Goal: Find specific page/section: Find specific page/section

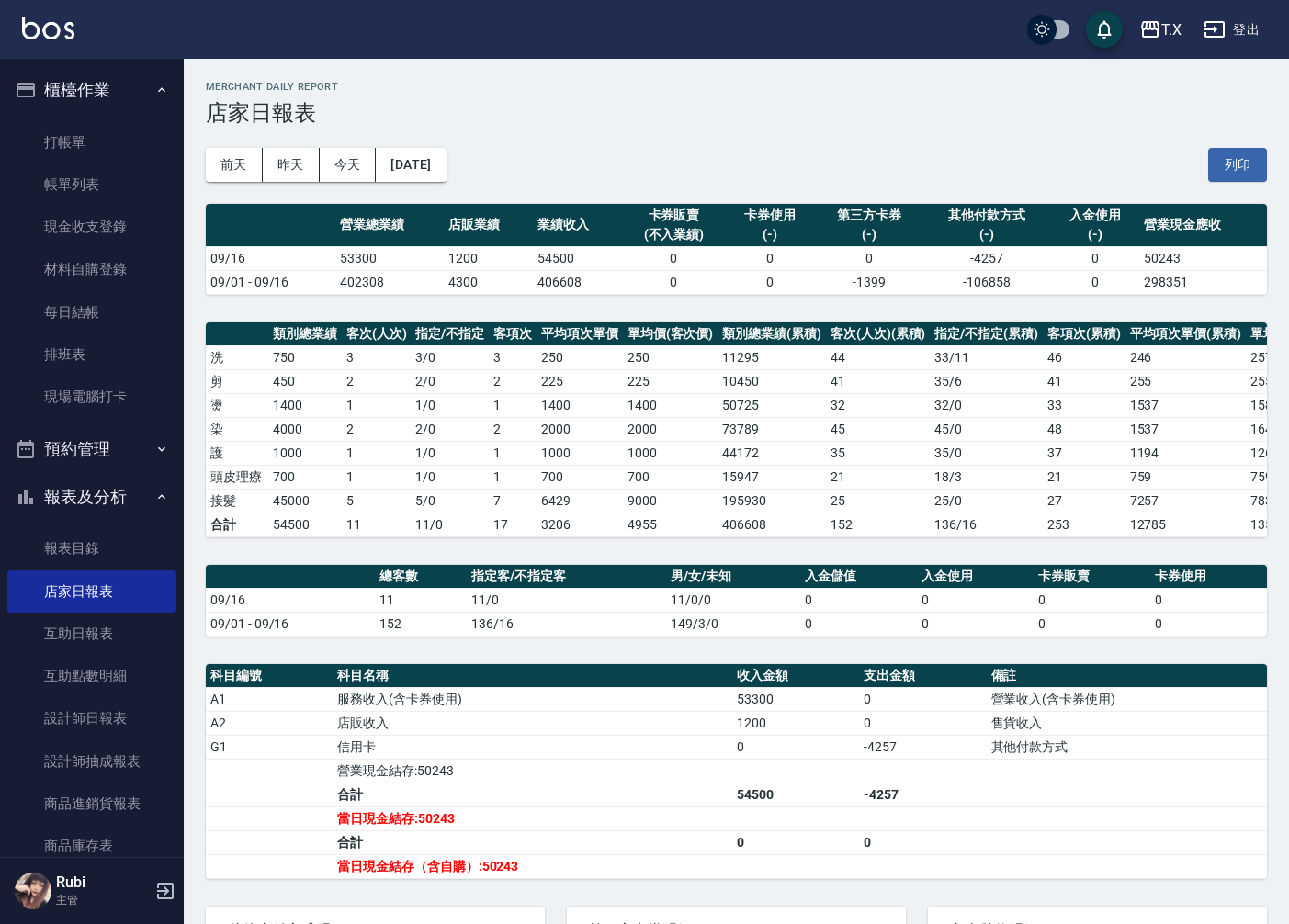
scroll to position [260, 0]
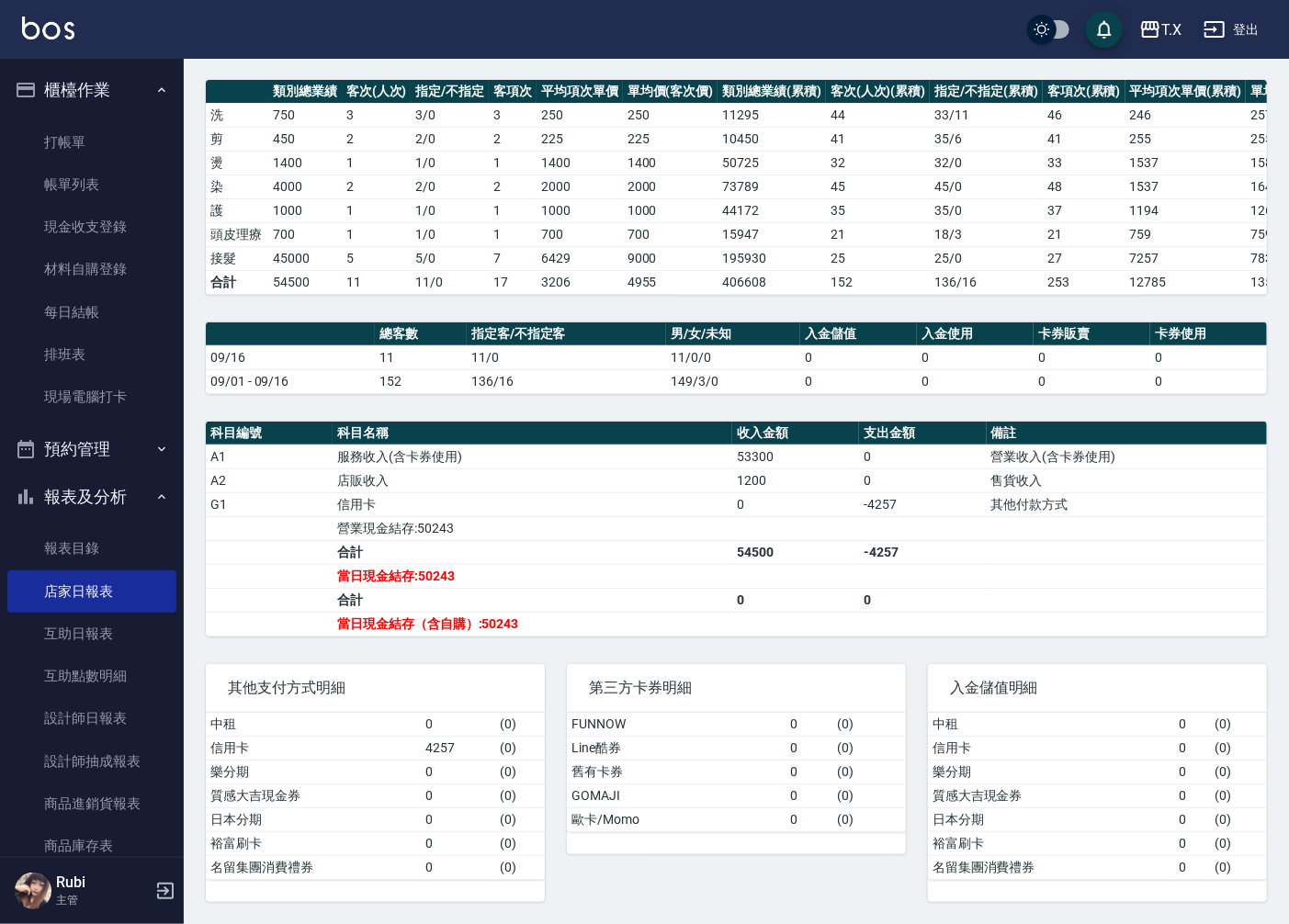
click at [969, 889] on div "中租 0 ( 0 ) 信用卡 0 ( 0 ) 樂分期 0 ( 0 ) 質感大吉現金券 0 ( 0 ) 日本分期 0 ( 0 ) 裕富刷卡 0 ( 0 ) 名留…" at bounding box center [1097, 807] width 339 height 189
click at [966, 879] on div "中租 0 ( 0 ) 信用卡 0 ( 0 ) 樂分期 0 ( 0 ) 質感大吉現金券 0 ( 0 ) 日本分期 0 ( 0 ) 裕富刷卡 0 ( 0 ) 名留…" at bounding box center [1097, 807] width 339 height 189
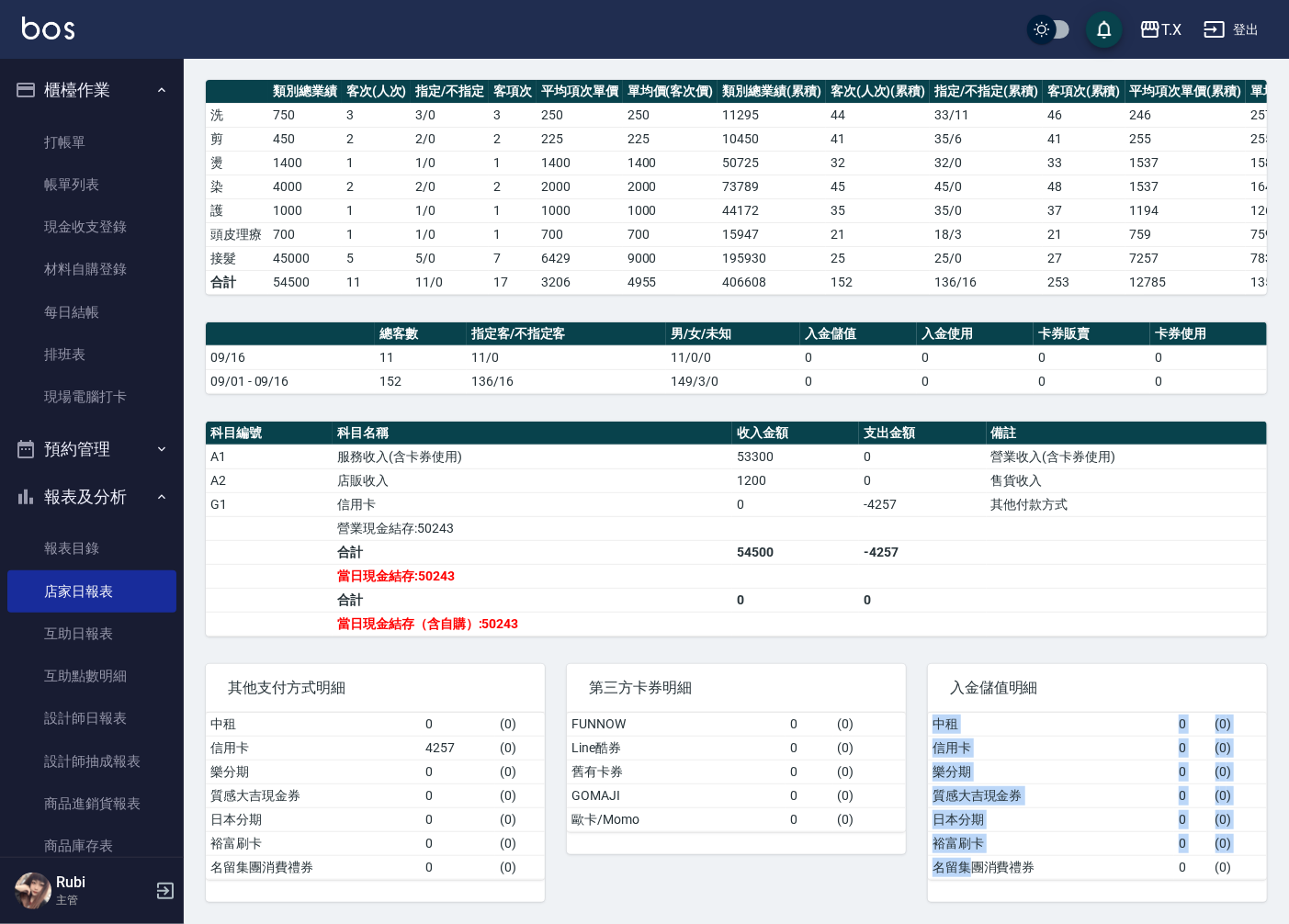
click at [964, 876] on td "名留集團消費禮券" at bounding box center [1051, 867] width 246 height 24
click at [963, 876] on td "名留集團消費禮券" at bounding box center [1051, 867] width 246 height 24
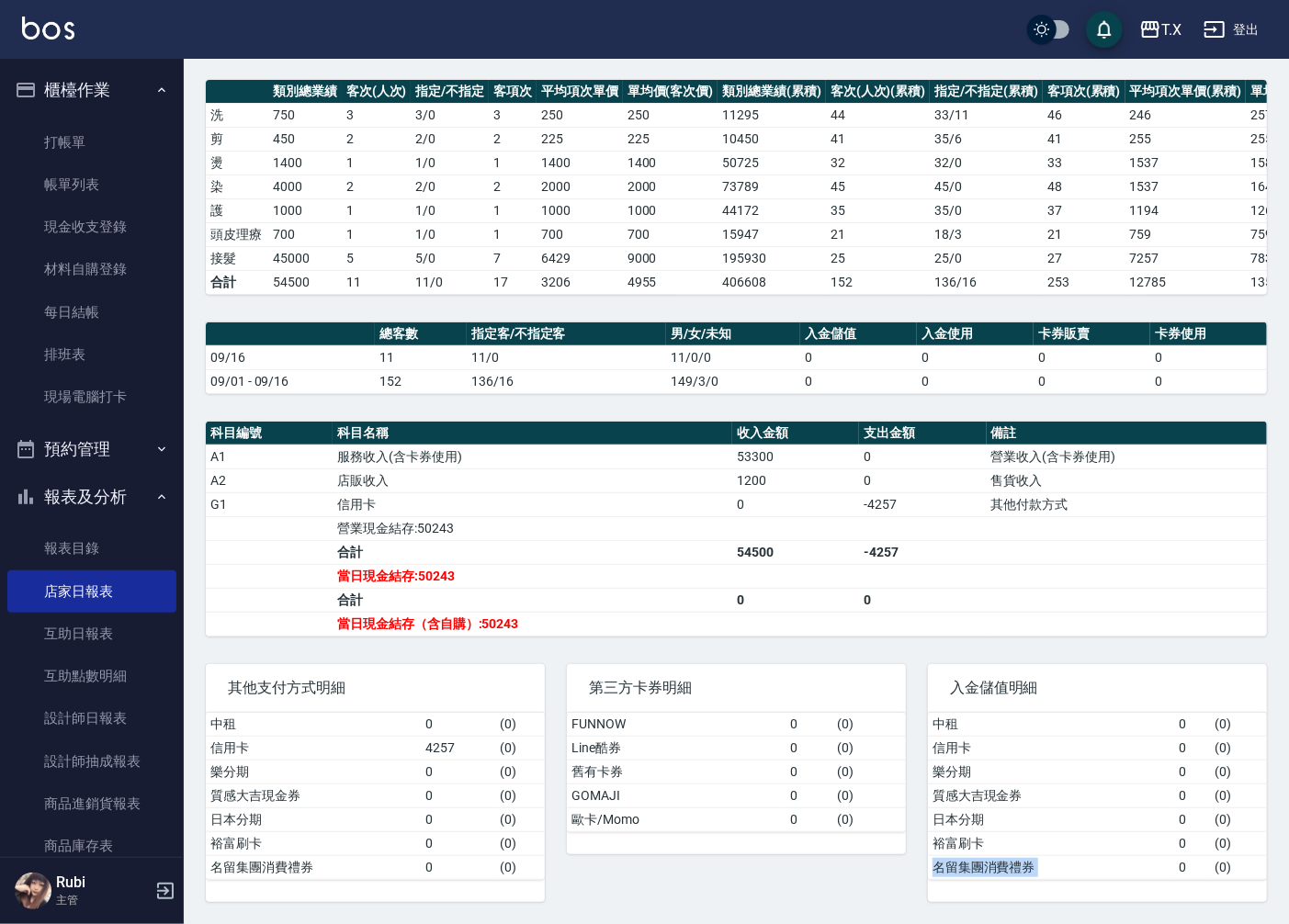
click at [962, 876] on td "名留集團消費禮券" at bounding box center [1051, 867] width 246 height 24
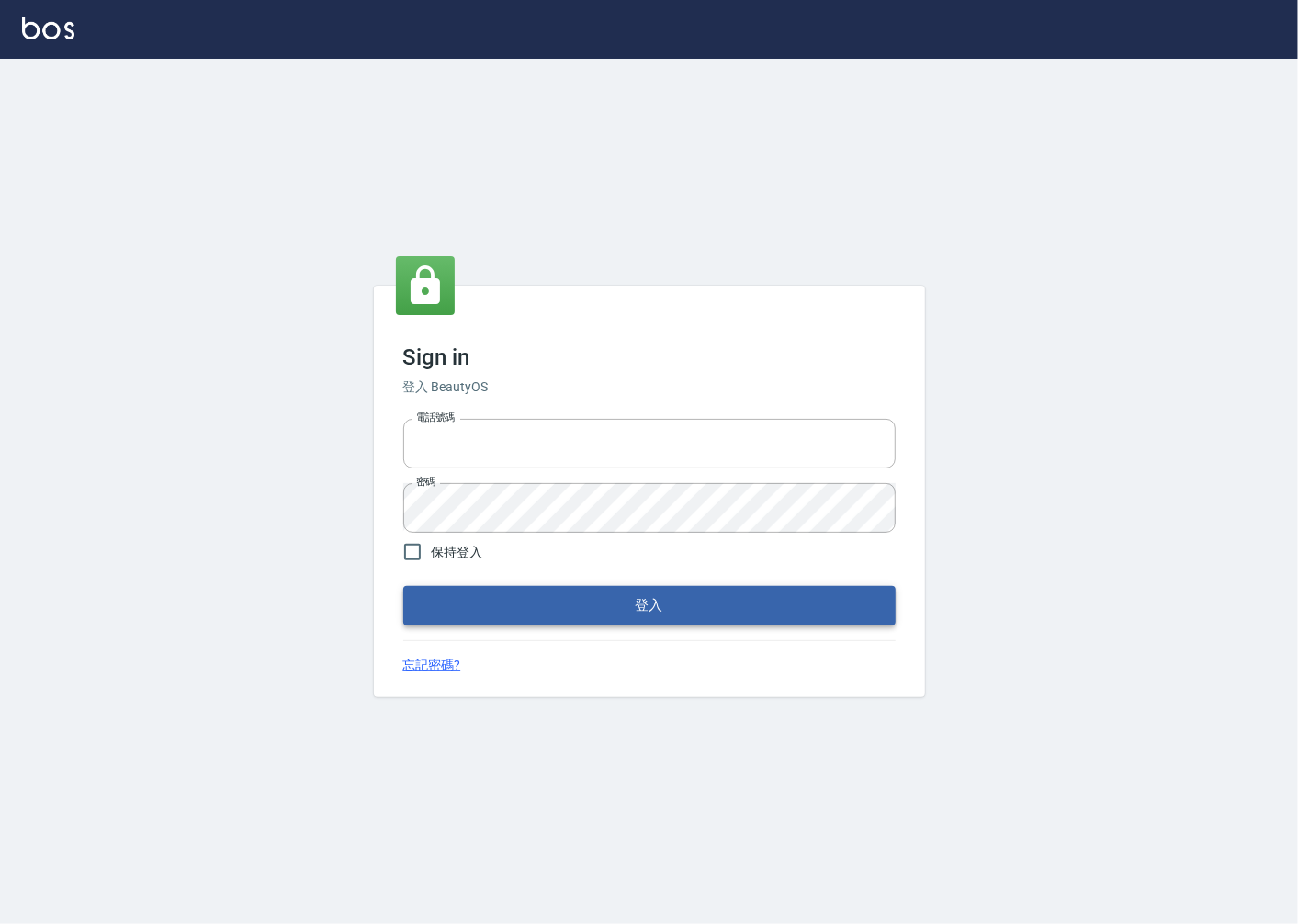
type input "0918920985"
click at [528, 616] on button "登入" at bounding box center [649, 605] width 493 height 38
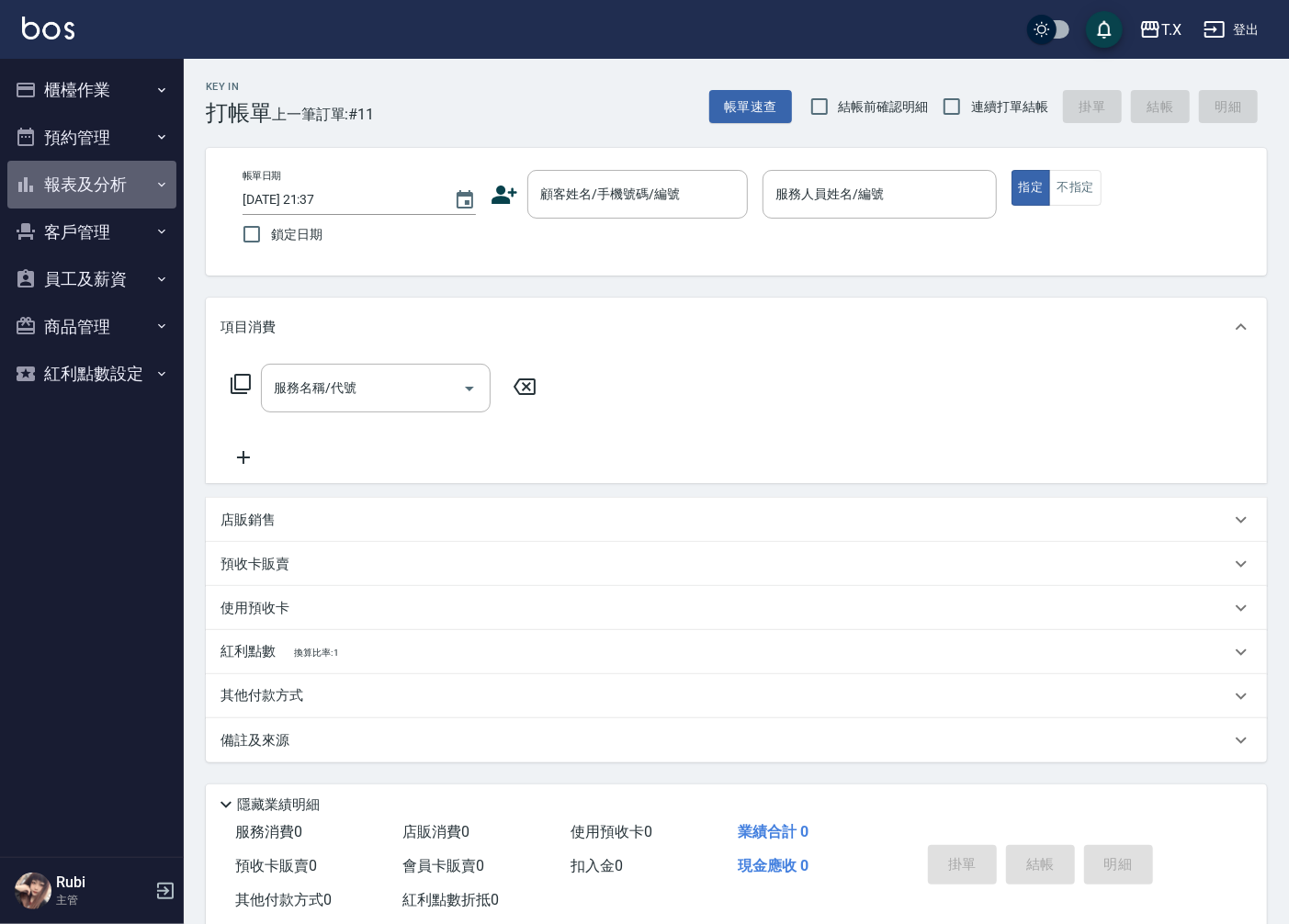
click at [69, 196] on button "報表及分析" at bounding box center [91, 184] width 169 height 48
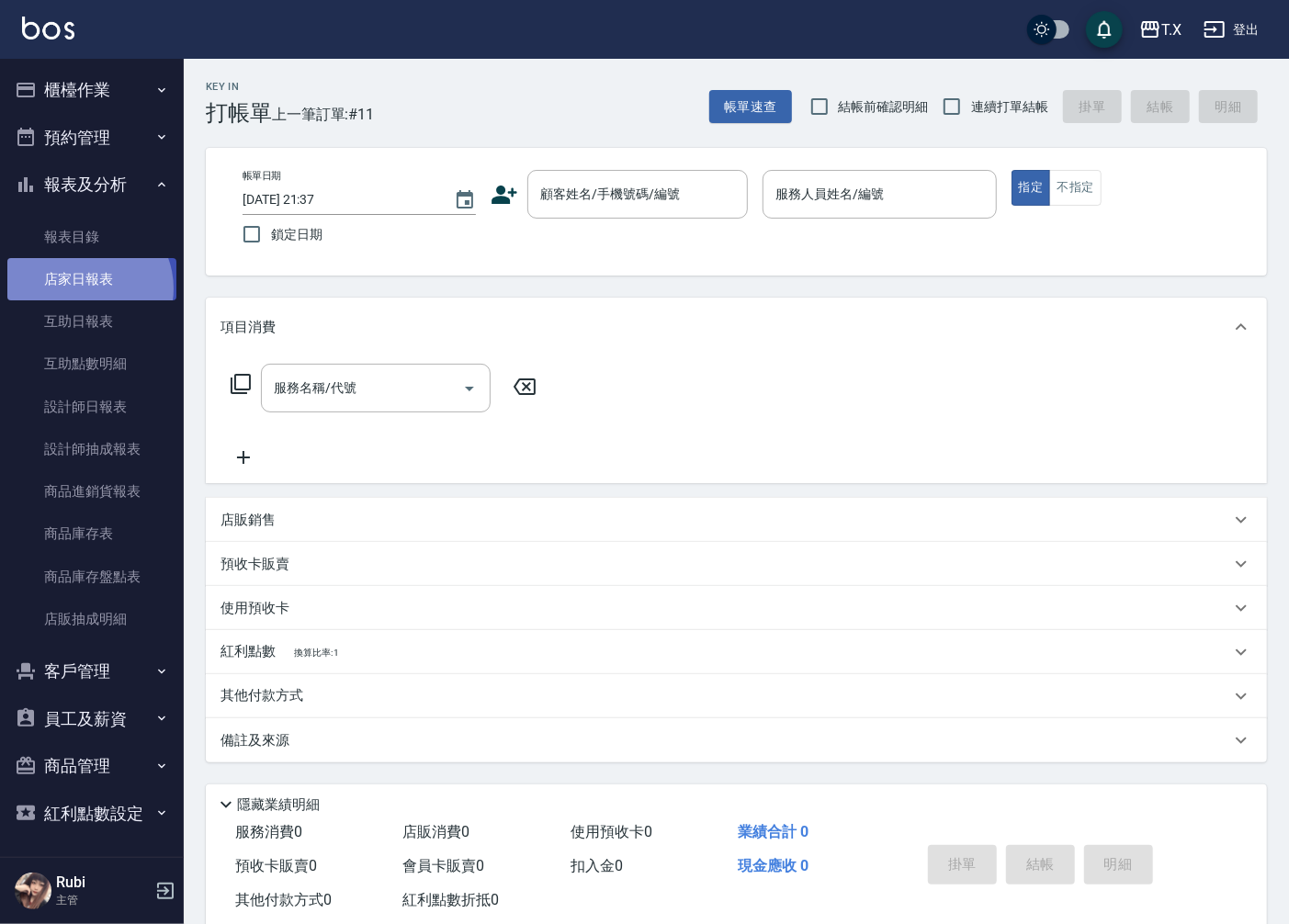
click at [86, 289] on link "店家日報表" at bounding box center [91, 279] width 169 height 42
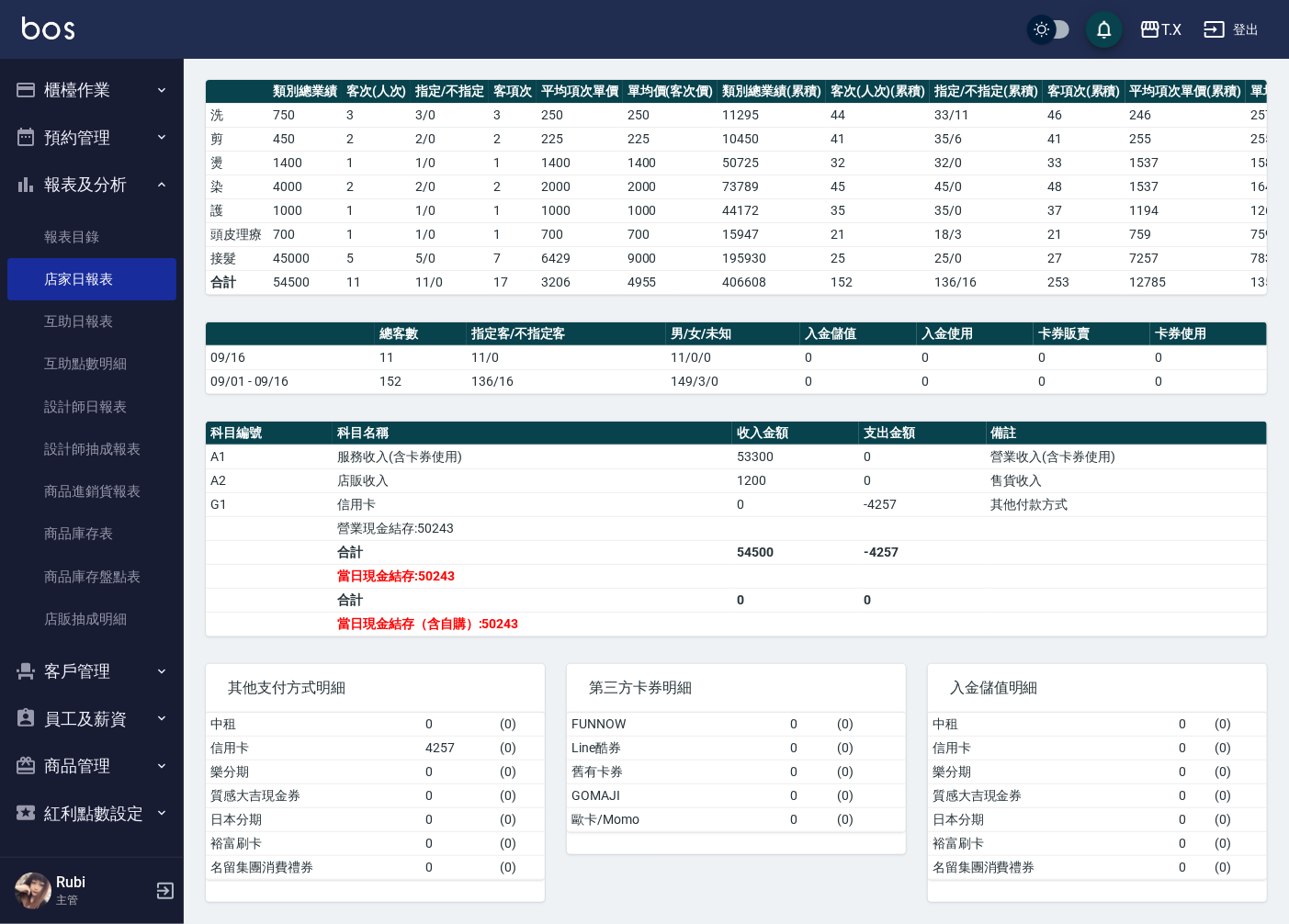
scroll to position [260, 0]
click at [84, 398] on link "設計師日報表" at bounding box center [91, 406] width 169 height 42
